Goal: Task Accomplishment & Management: Use online tool/utility

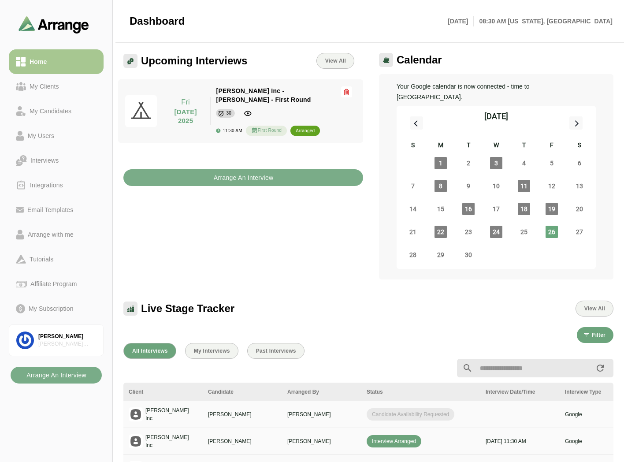
scroll to position [3, 0]
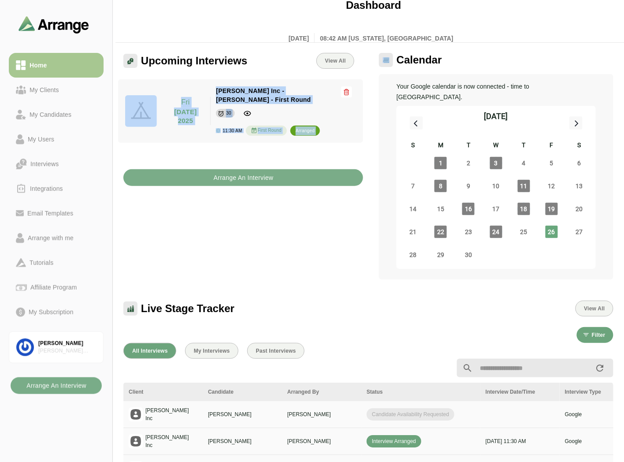
drag, startPoint x: 164, startPoint y: 179, endPoint x: 256, endPoint y: -15, distance: 214.3
click at [256, 0] on html "Home My Clients My Candidates My Users Interviews Integrations Email Templates …" at bounding box center [312, 381] width 624 height 762
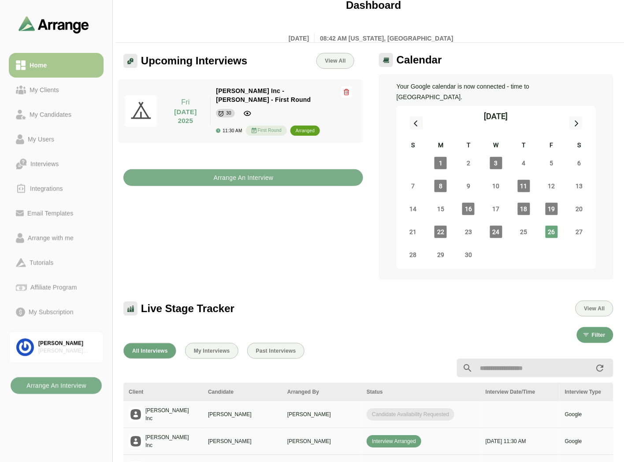
click at [254, 10] on div "Dashboard Fri 26th September, 2025 08:42 AM New york, America" at bounding box center [371, 21] width 494 height 56
click at [71, 91] on div "My Clients" at bounding box center [56, 90] width 81 height 11
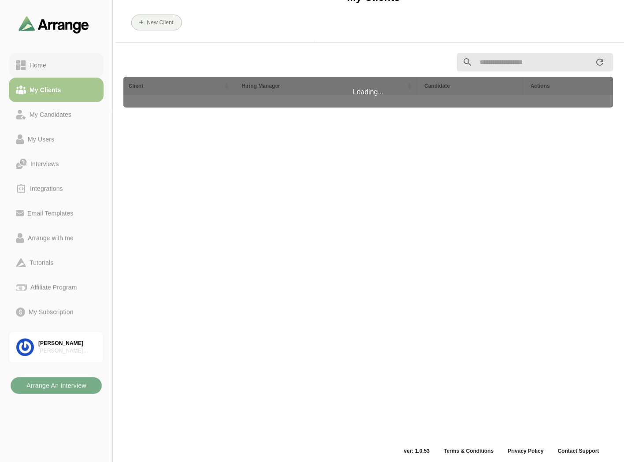
click at [75, 63] on div "Home" at bounding box center [56, 65] width 81 height 11
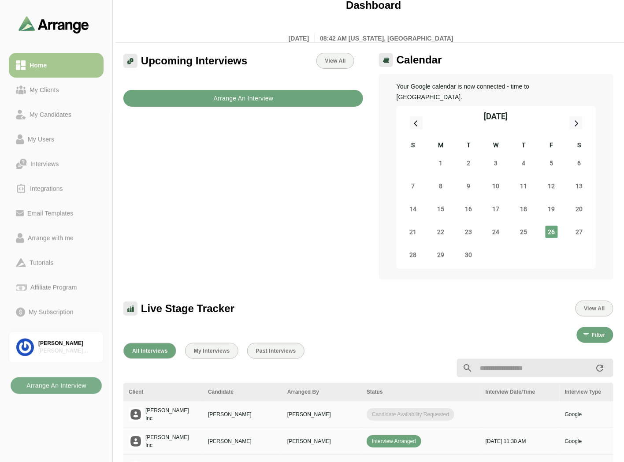
click at [204, 94] on button "Arrange An Interview" at bounding box center [243, 98] width 240 height 17
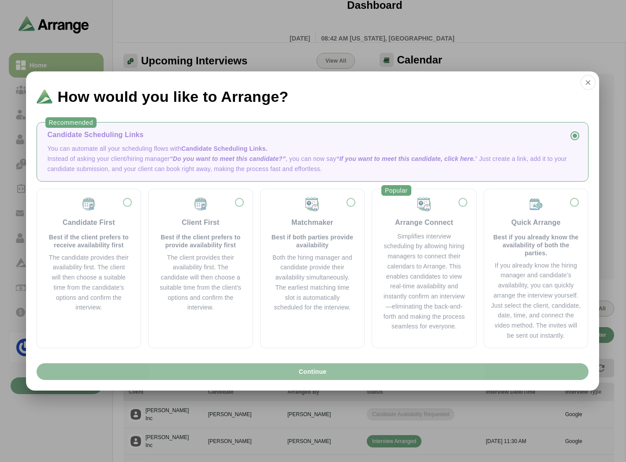
click at [275, 374] on button "Continue" at bounding box center [313, 371] width 552 height 17
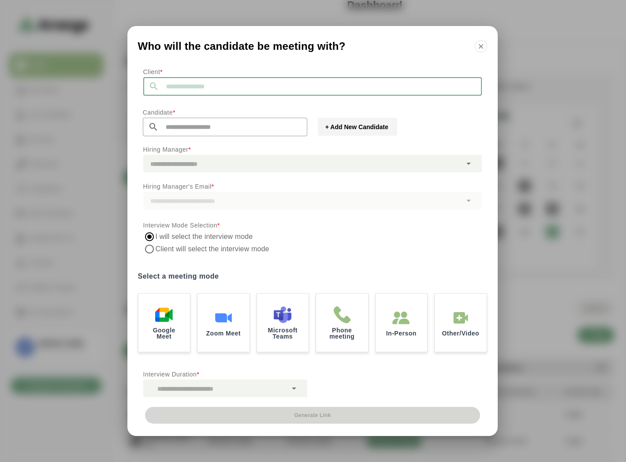
click at [191, 85] on input "text" at bounding box center [320, 86] width 323 height 19
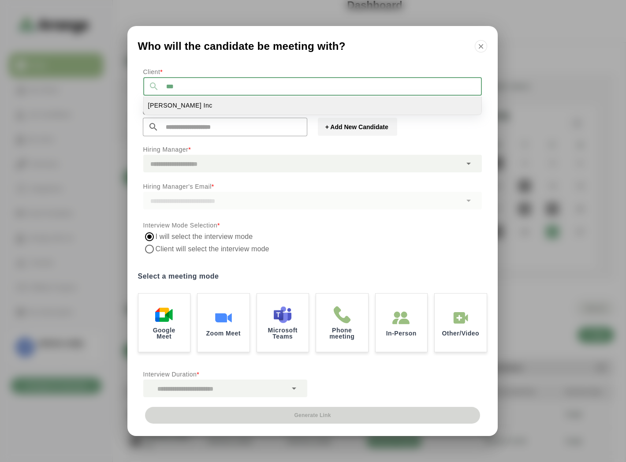
click at [173, 109] on li "Jay Inc" at bounding box center [313, 106] width 338 height 18
type input "*******"
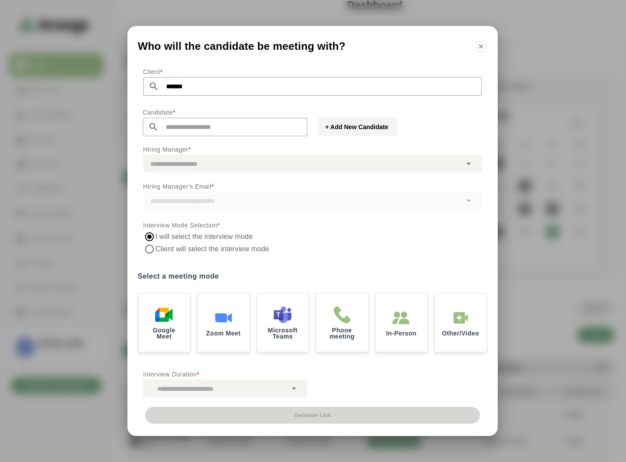
click at [170, 124] on input "text" at bounding box center [233, 127] width 149 height 19
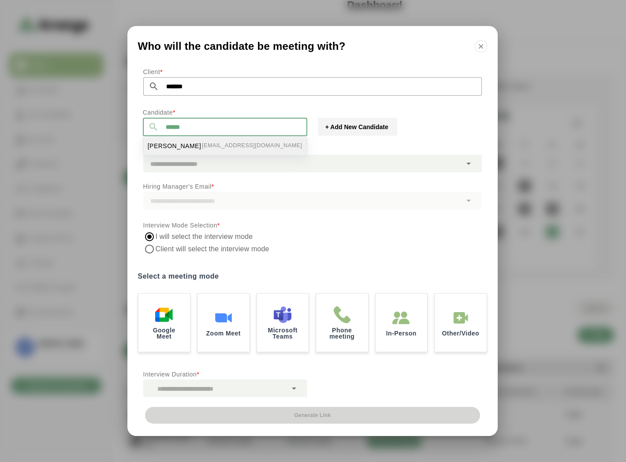
click at [191, 147] on li "Tom Breslin bgabay88+99@gmail.com" at bounding box center [224, 146] width 163 height 18
type input "**********"
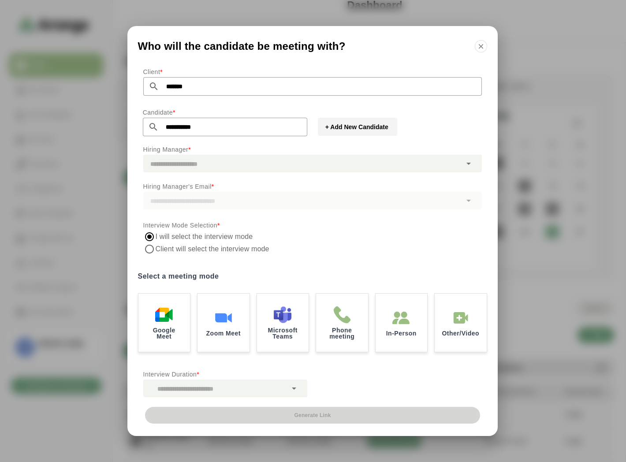
click at [184, 170] on div at bounding box center [302, 164] width 318 height 18
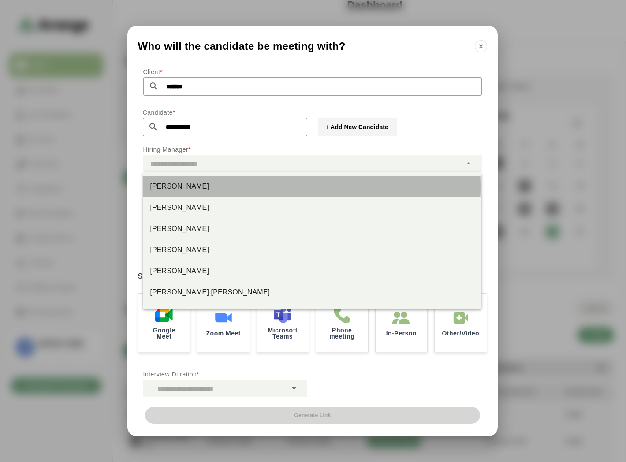
click at [178, 192] on div "Jay Smith" at bounding box center [312, 186] width 338 height 21
type input "*********"
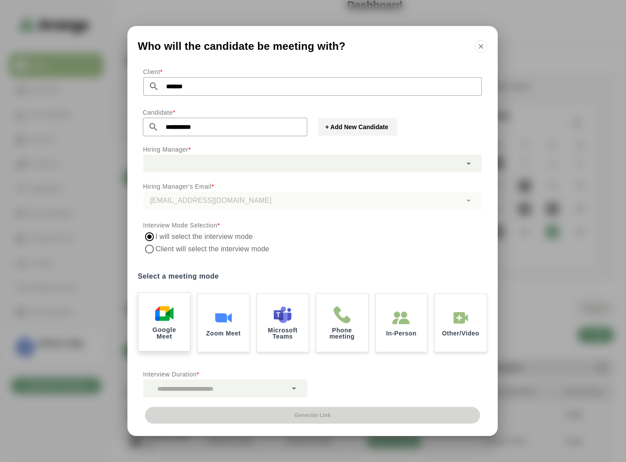
click at [173, 318] on div "Google Meet" at bounding box center [164, 321] width 54 height 61
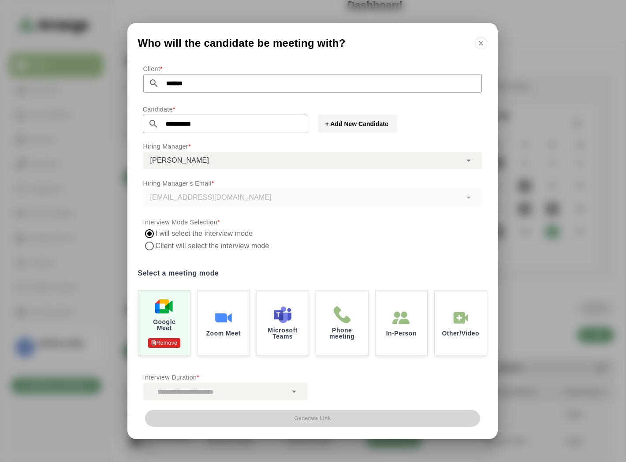
click at [171, 395] on div at bounding box center [215, 392] width 144 height 18
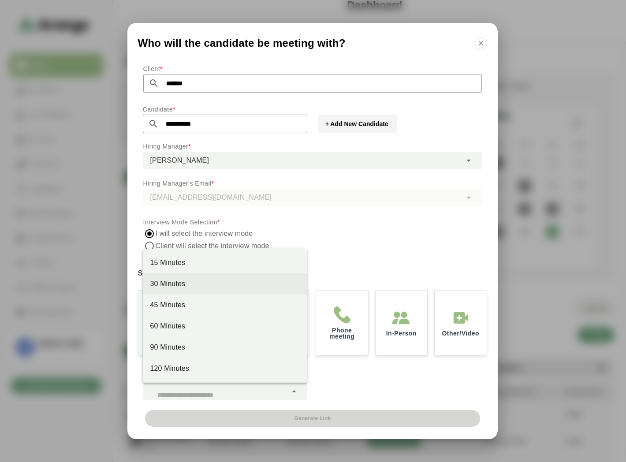
click at [172, 284] on div "30 Minutes" at bounding box center [225, 284] width 150 height 11
type input "**"
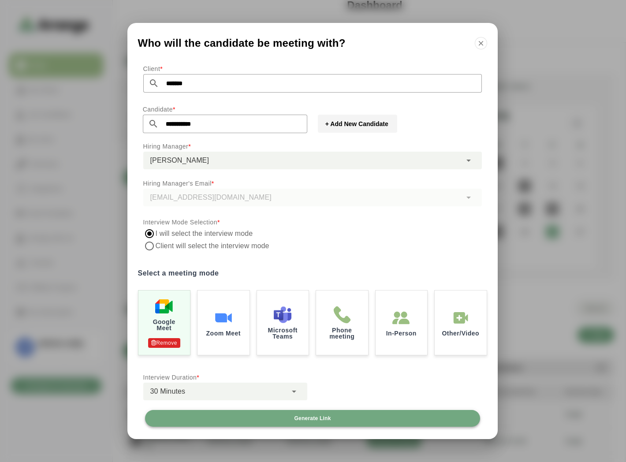
click at [366, 425] on button "Generate Link" at bounding box center [312, 418] width 335 height 17
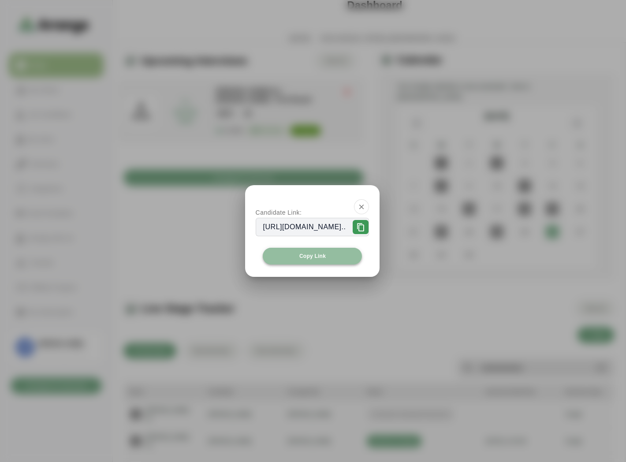
click at [321, 254] on span "Copy Link" at bounding box center [312, 256] width 27 height 7
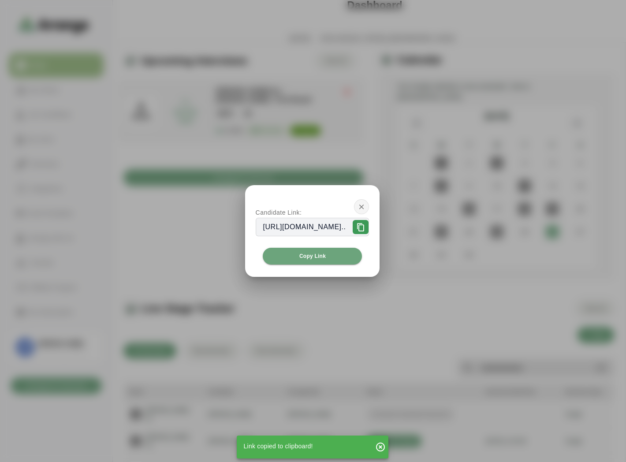
click at [365, 208] on icon "button" at bounding box center [361, 207] width 8 height 8
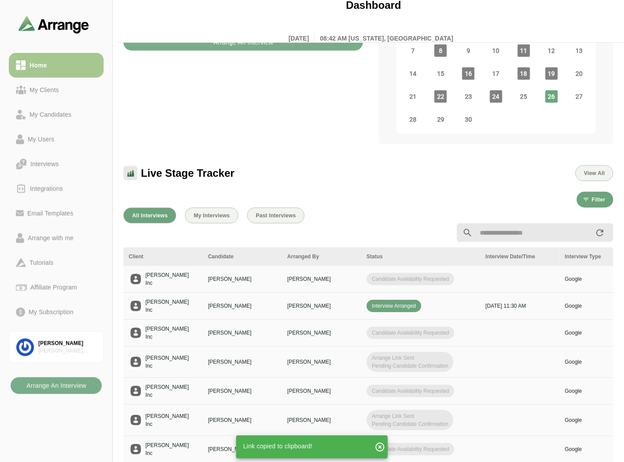
scroll to position [147, 0]
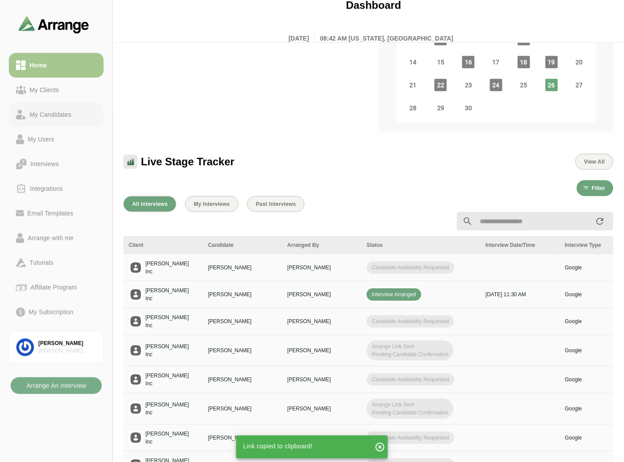
click at [50, 108] on link "My Candidates" at bounding box center [56, 114] width 95 height 25
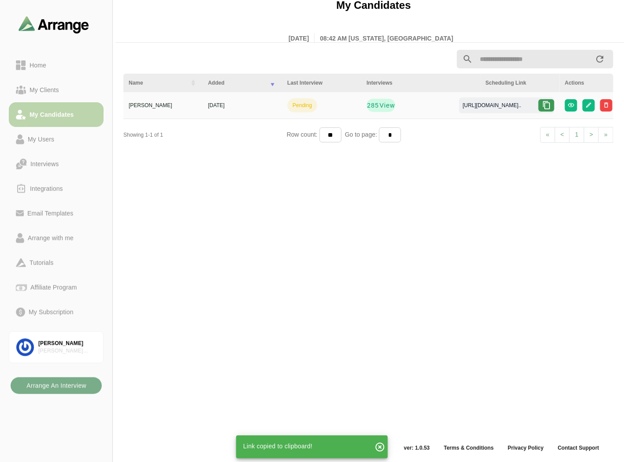
scroll to position [3, 0]
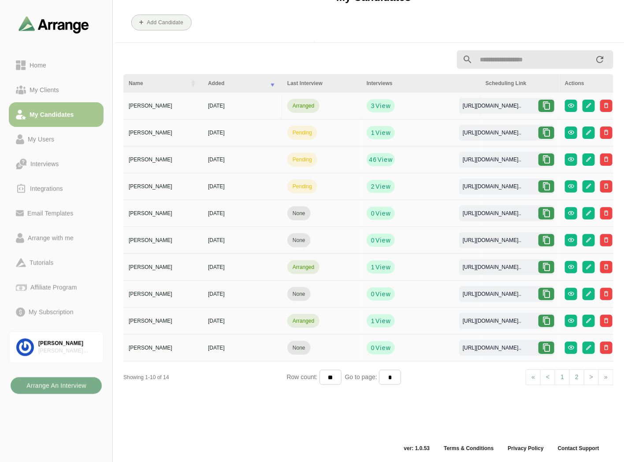
click at [551, 107] on icon at bounding box center [546, 105] width 9 height 9
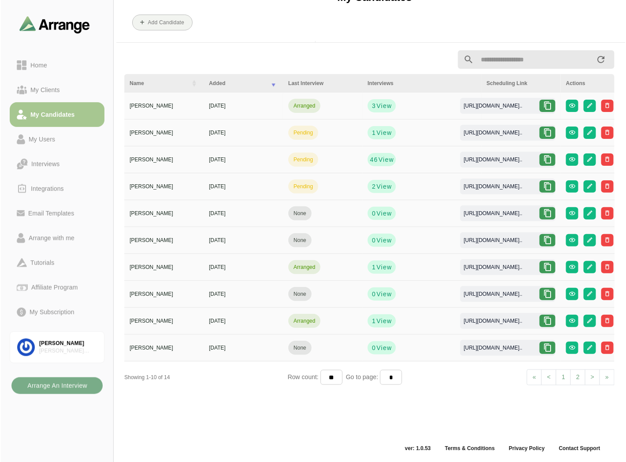
scroll to position [0, 0]
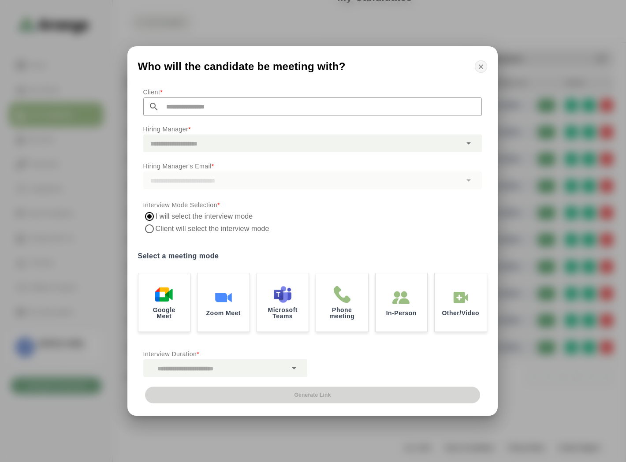
click at [481, 67] on icon "button" at bounding box center [481, 67] width 8 height 8
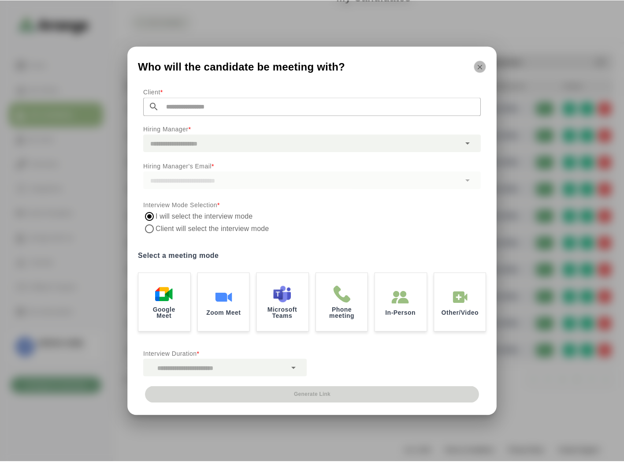
scroll to position [3, 0]
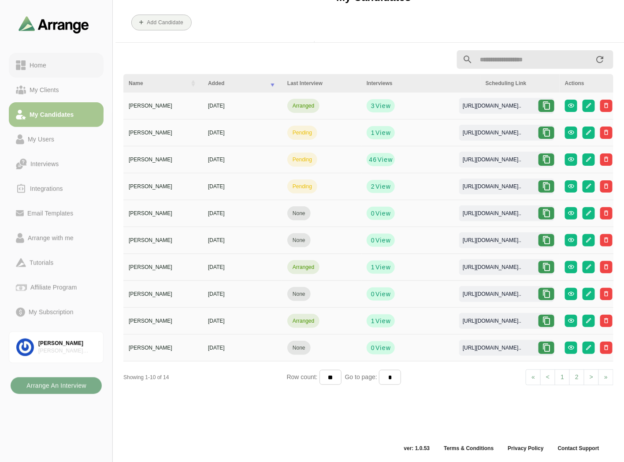
click at [39, 64] on div "Home" at bounding box center [38, 65] width 24 height 11
